Goal: Transaction & Acquisition: Subscribe to service/newsletter

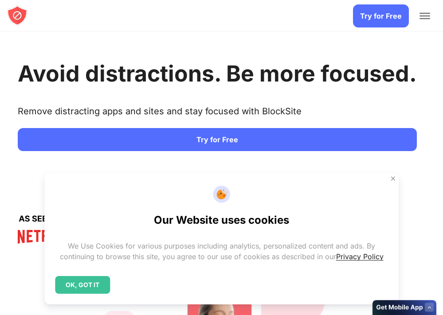
click at [81, 287] on div "OK, GOT IT" at bounding box center [82, 285] width 55 height 18
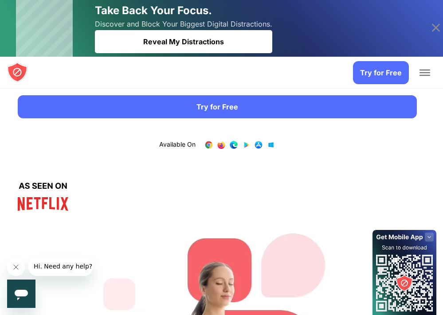
scroll to position [91, 0]
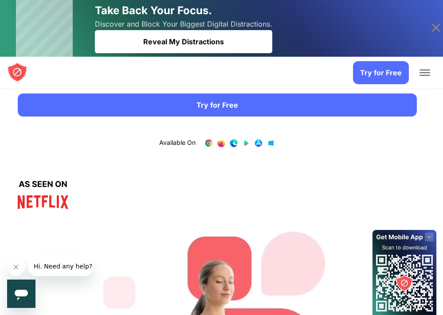
click at [236, 108] on link "Try for Free" at bounding box center [217, 105] width 399 height 23
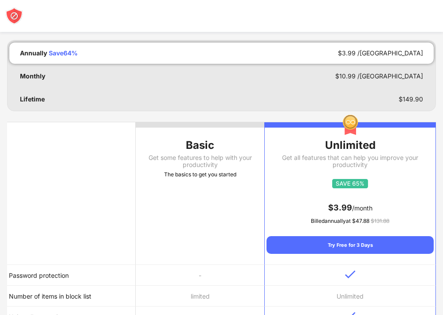
scroll to position [76, 0]
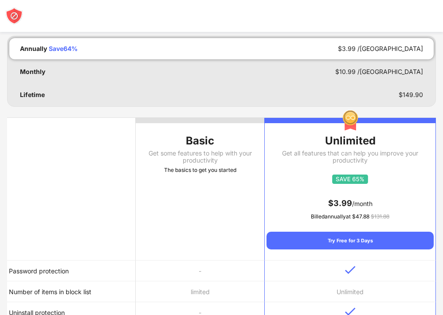
click at [209, 144] on div "Basic" at bounding box center [200, 141] width 129 height 14
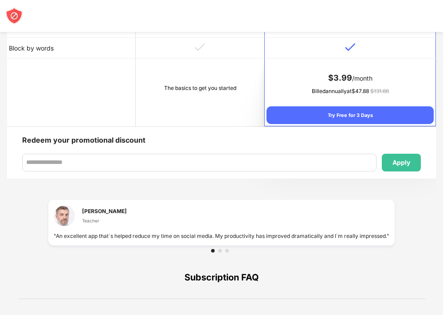
scroll to position [547, 0]
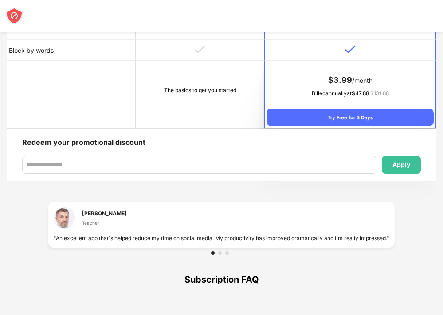
click at [201, 103] on td "The basics to get you started" at bounding box center [200, 95] width 129 height 68
click at [15, 18] on img at bounding box center [14, 16] width 18 height 18
